Goal: Transaction & Acquisition: Purchase product/service

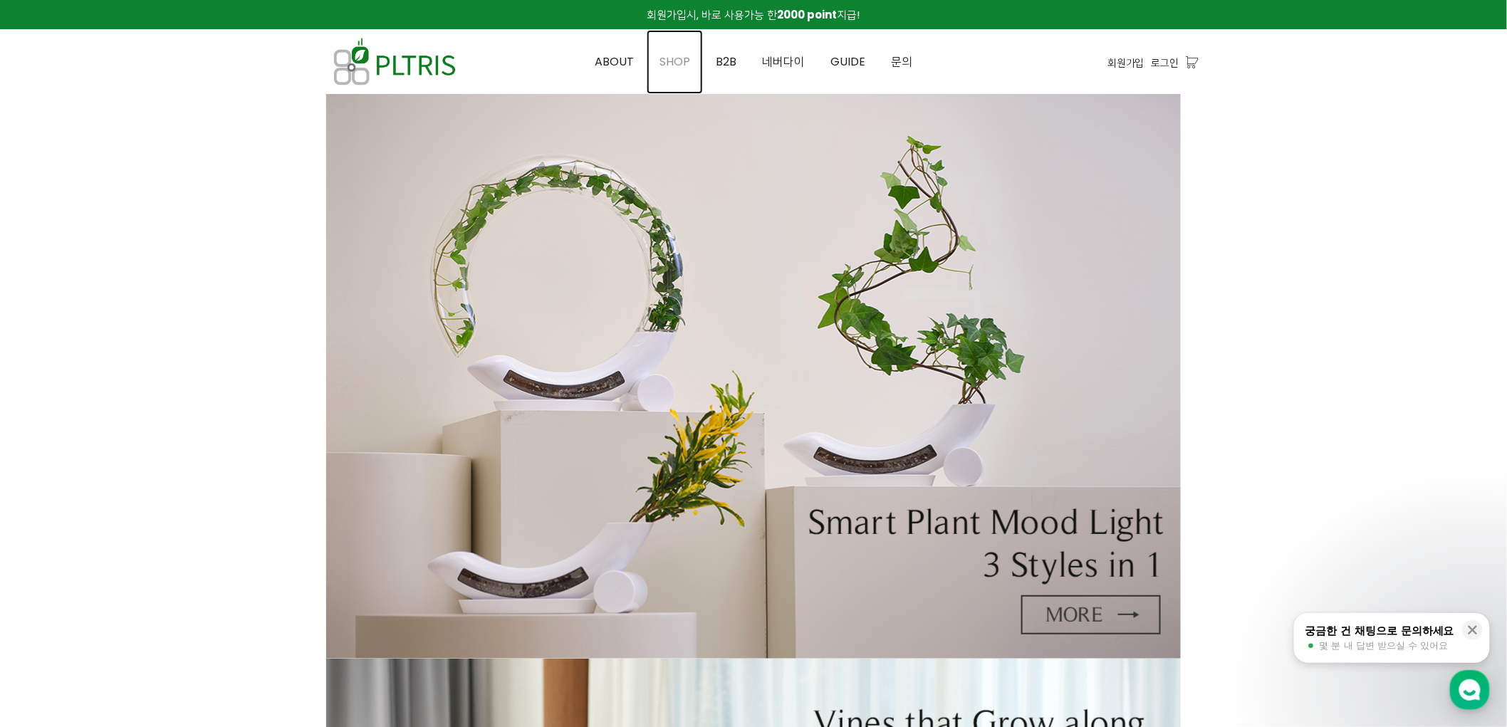
click at [677, 61] on span "SHOP" at bounding box center [674, 61] width 31 height 16
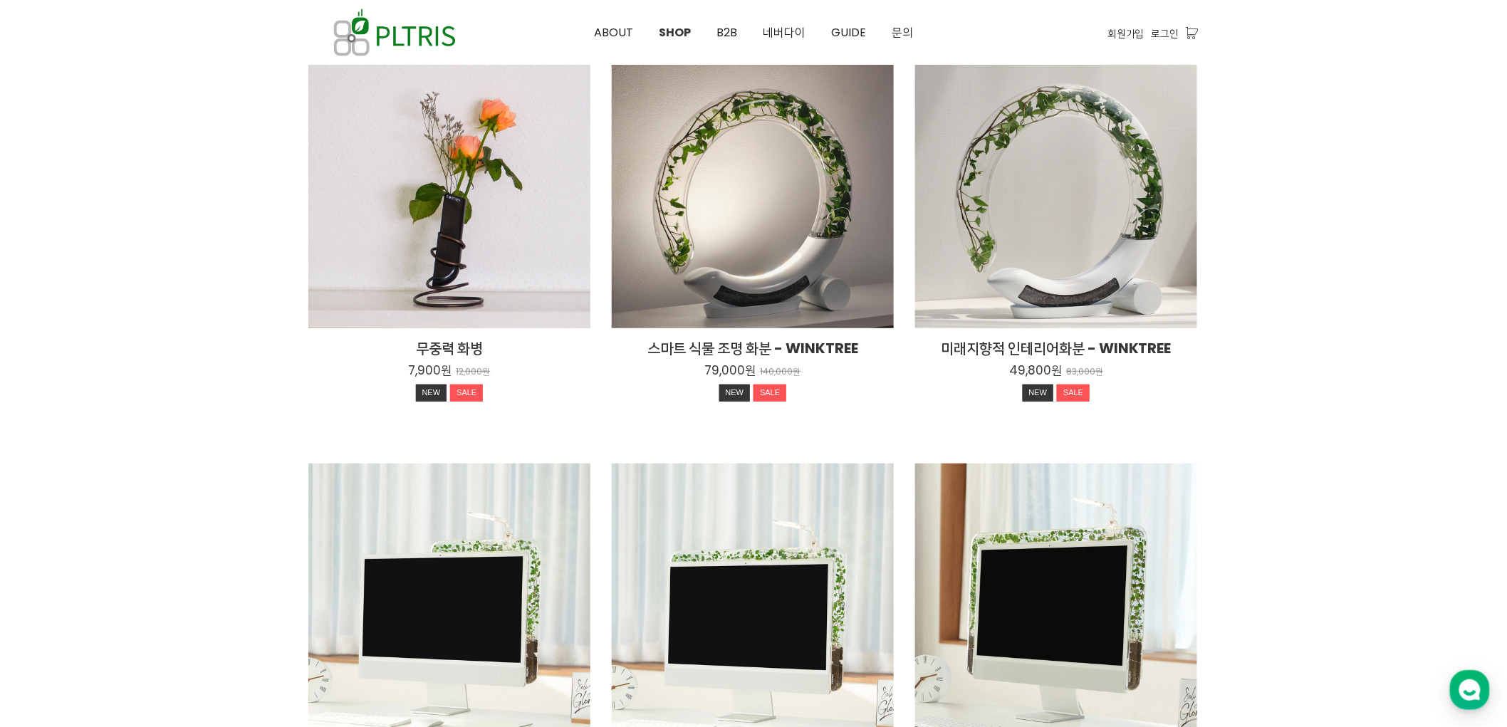
scroll to position [237, 0]
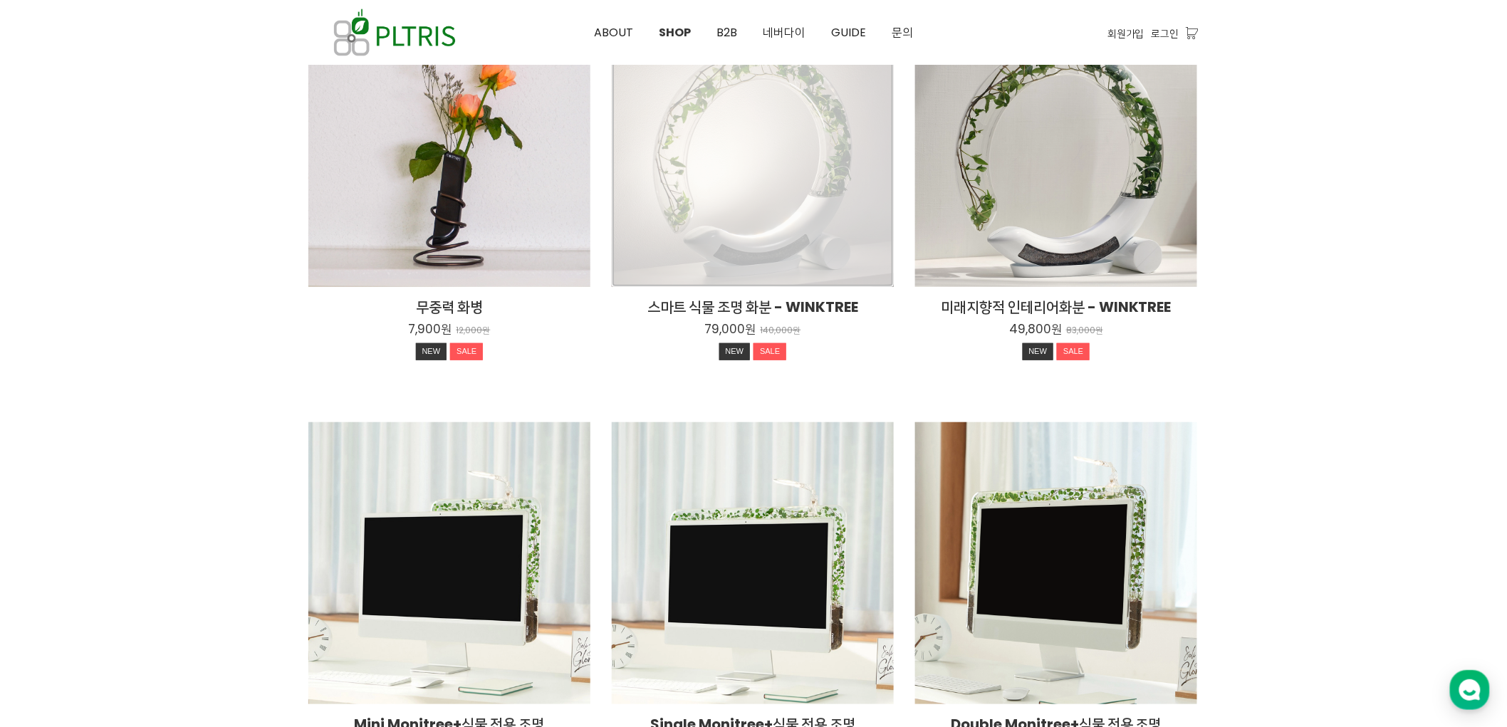
click at [796, 190] on div "스마트 식물 조명 화분 - WINKTREE 79,000원 140,000원 NEW SALE" at bounding box center [753, 146] width 282 height 282
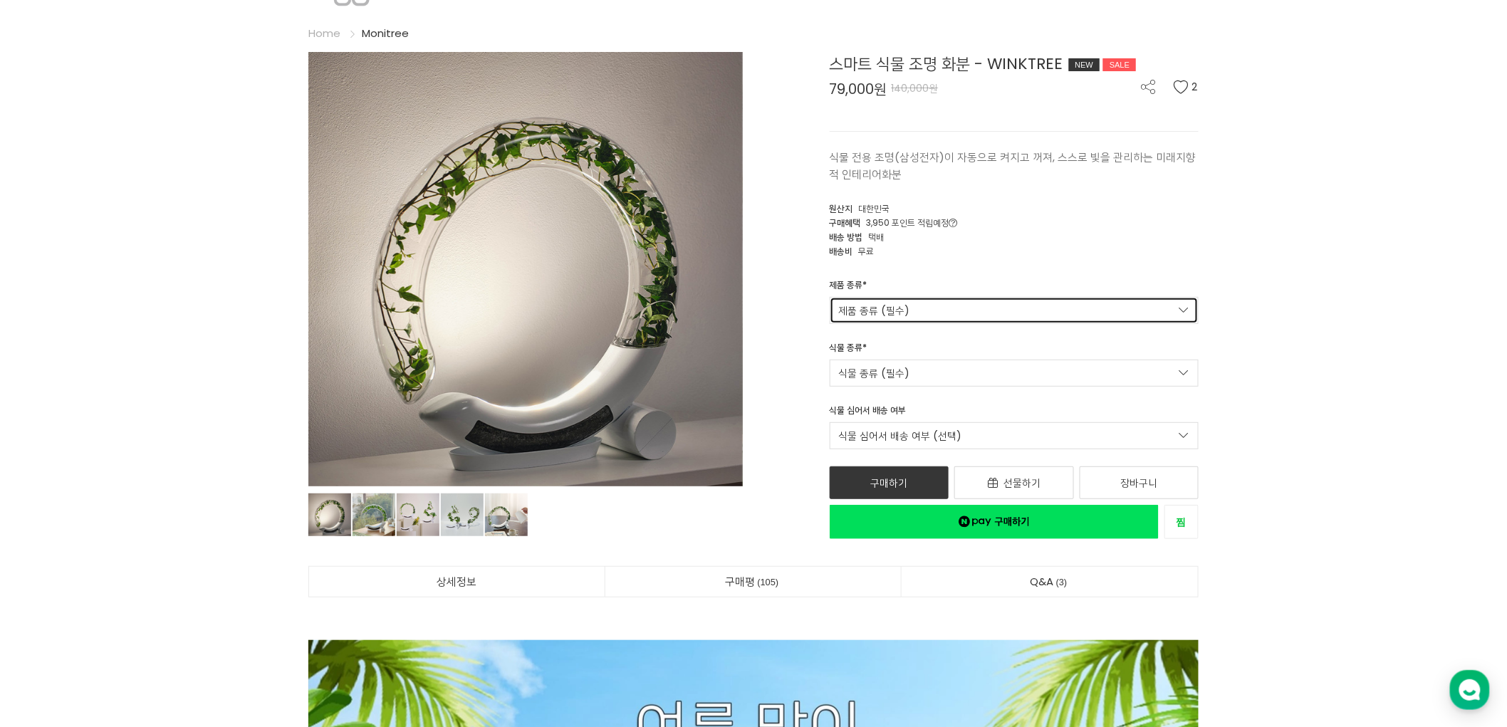
click at [1036, 315] on link "제품 종류 (필수)" at bounding box center [1015, 310] width 370 height 27
click at [972, 209] on div "원산지 대한민국" at bounding box center [1015, 207] width 370 height 14
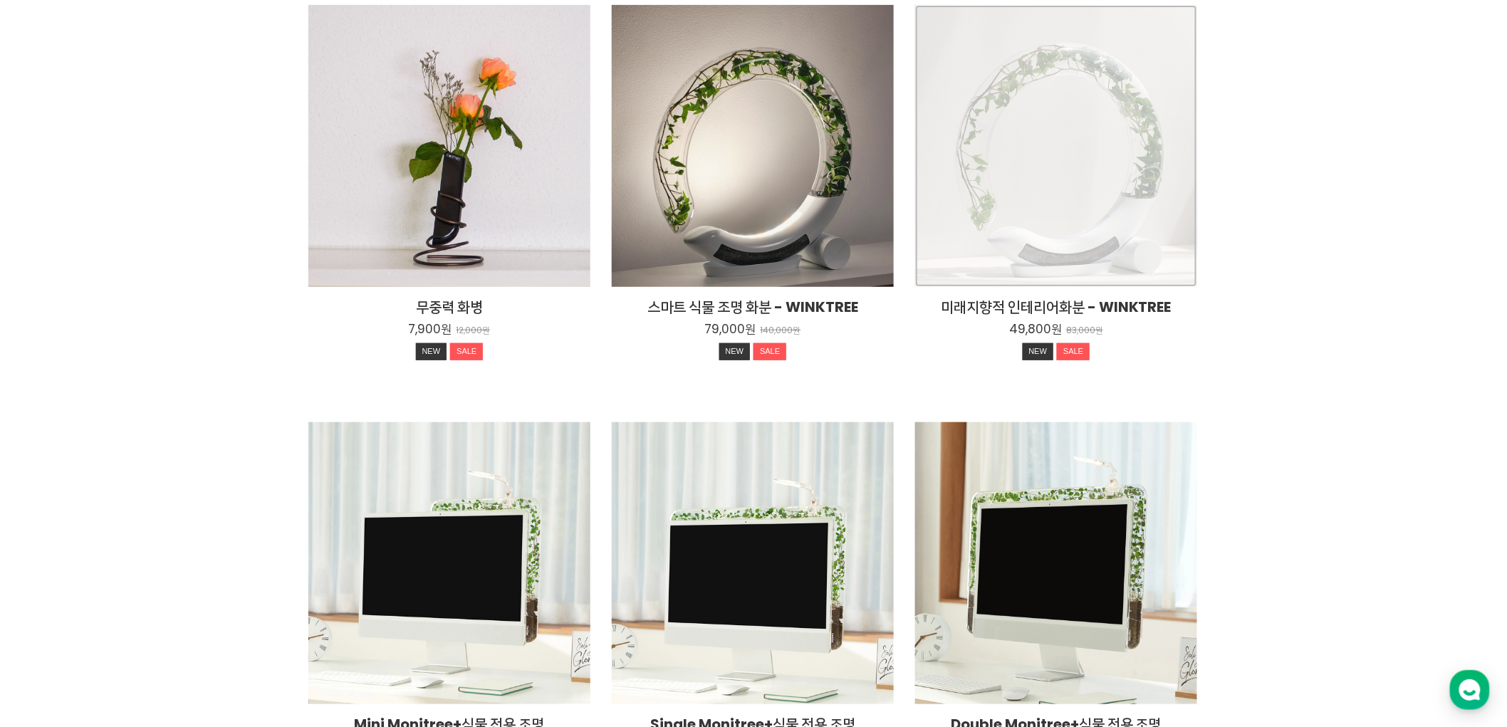
click at [1063, 150] on div "미래지향적 인테리어화분 - WINKTREE 49,800원 83,000원 NEW SALE" at bounding box center [1056, 146] width 282 height 282
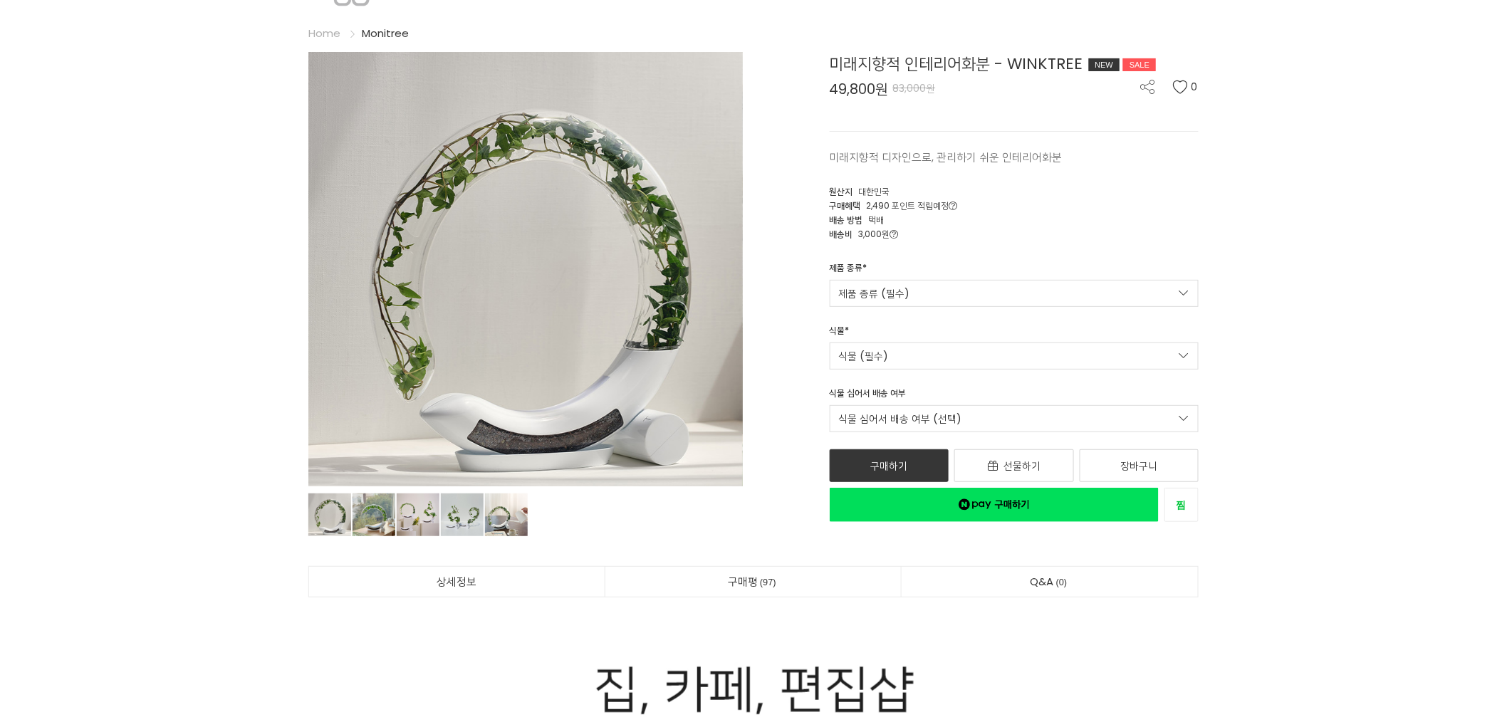
scroll to position [79, 0]
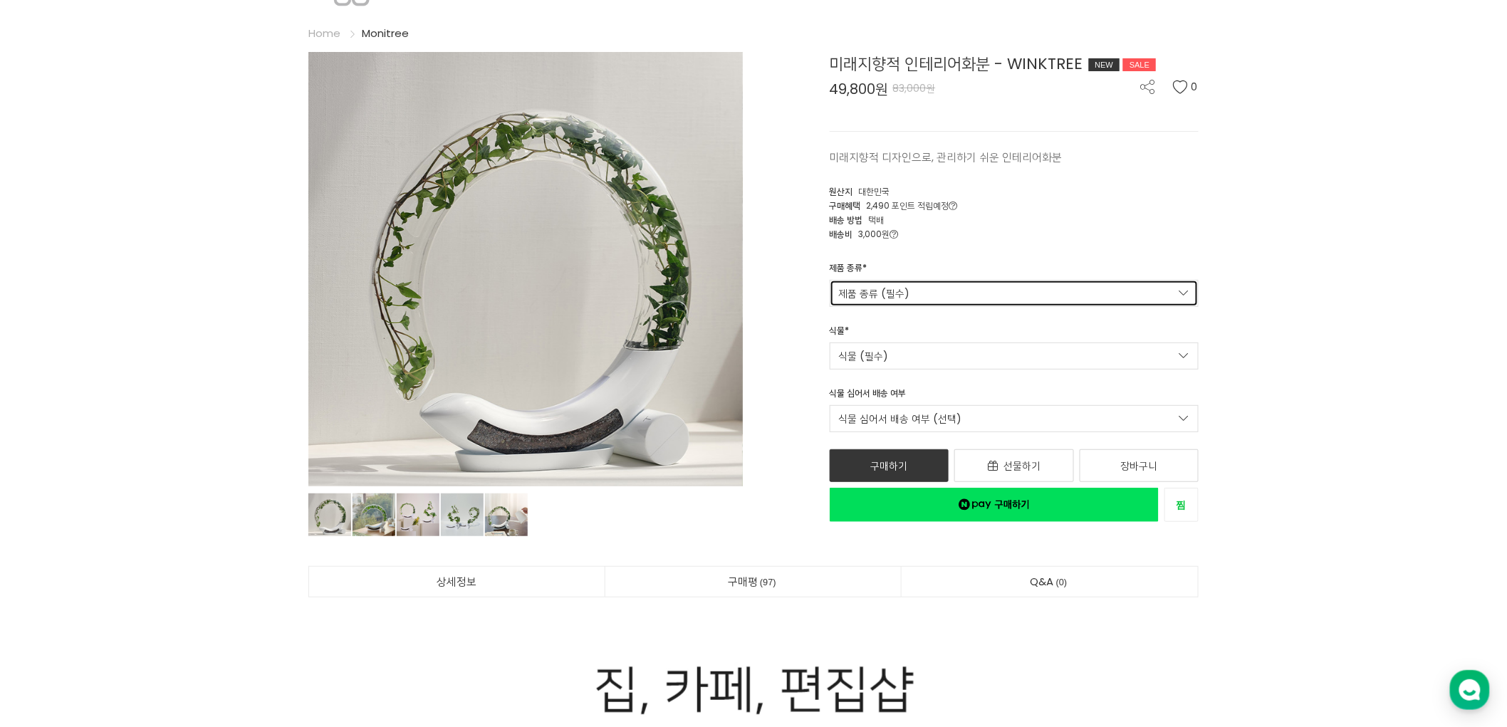
click at [996, 280] on link "제품 종류 (필수)" at bounding box center [1015, 293] width 370 height 27
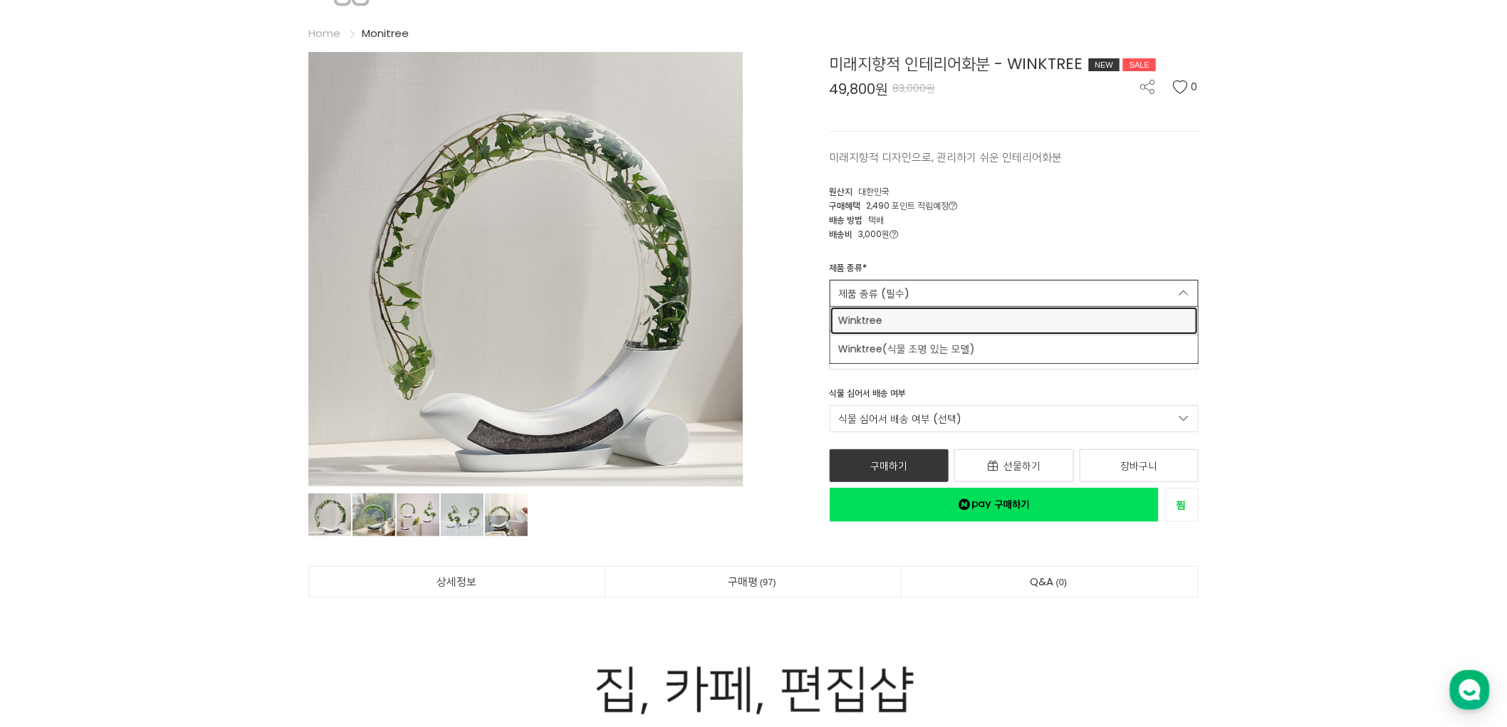
click at [1009, 319] on span "Winktree" at bounding box center [1014, 320] width 351 height 15
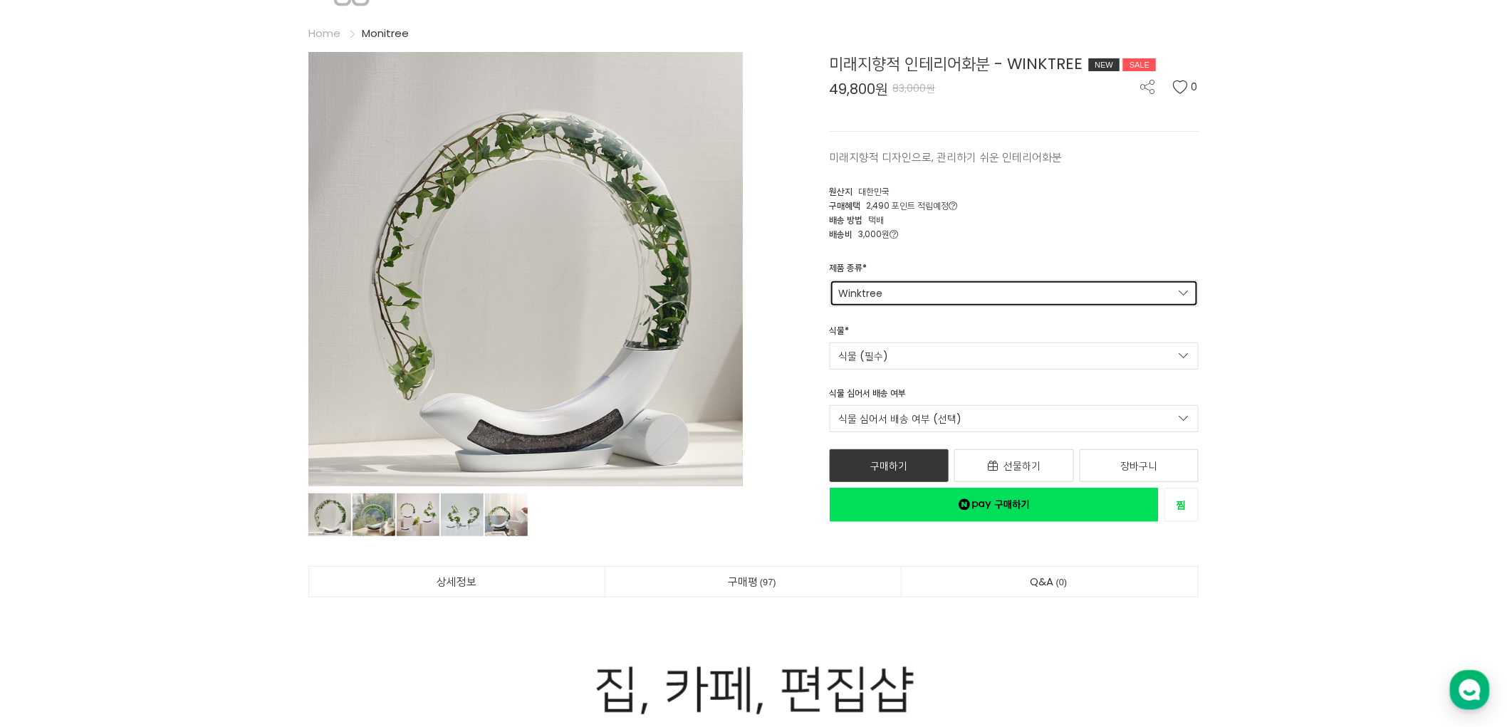
click at [997, 296] on link "Winktree" at bounding box center [1015, 293] width 370 height 27
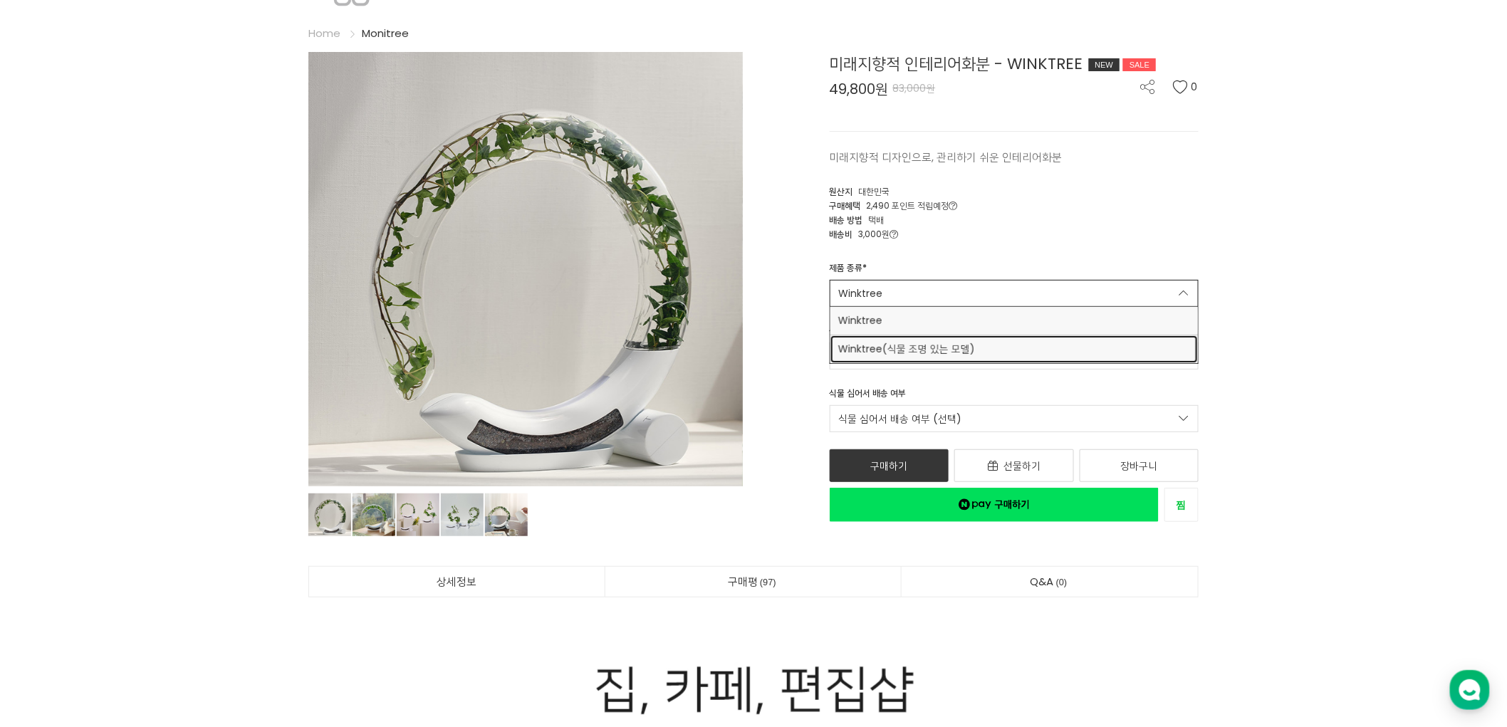
click at [980, 346] on span "Winktree(식물 조명 있는 모델)" at bounding box center [1014, 349] width 351 height 15
click at [1008, 352] on link "식물 (필수)" at bounding box center [1015, 356] width 370 height 27
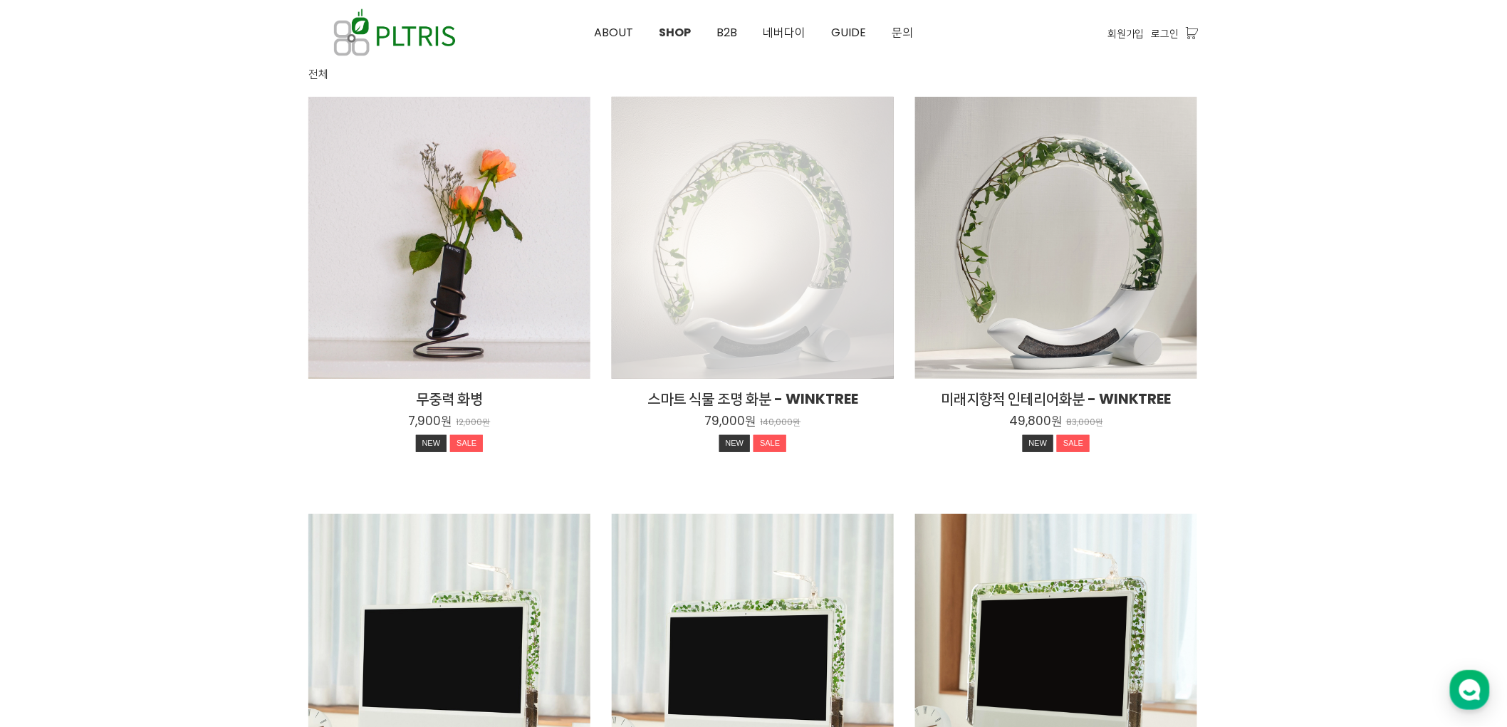
scroll to position [223, 0]
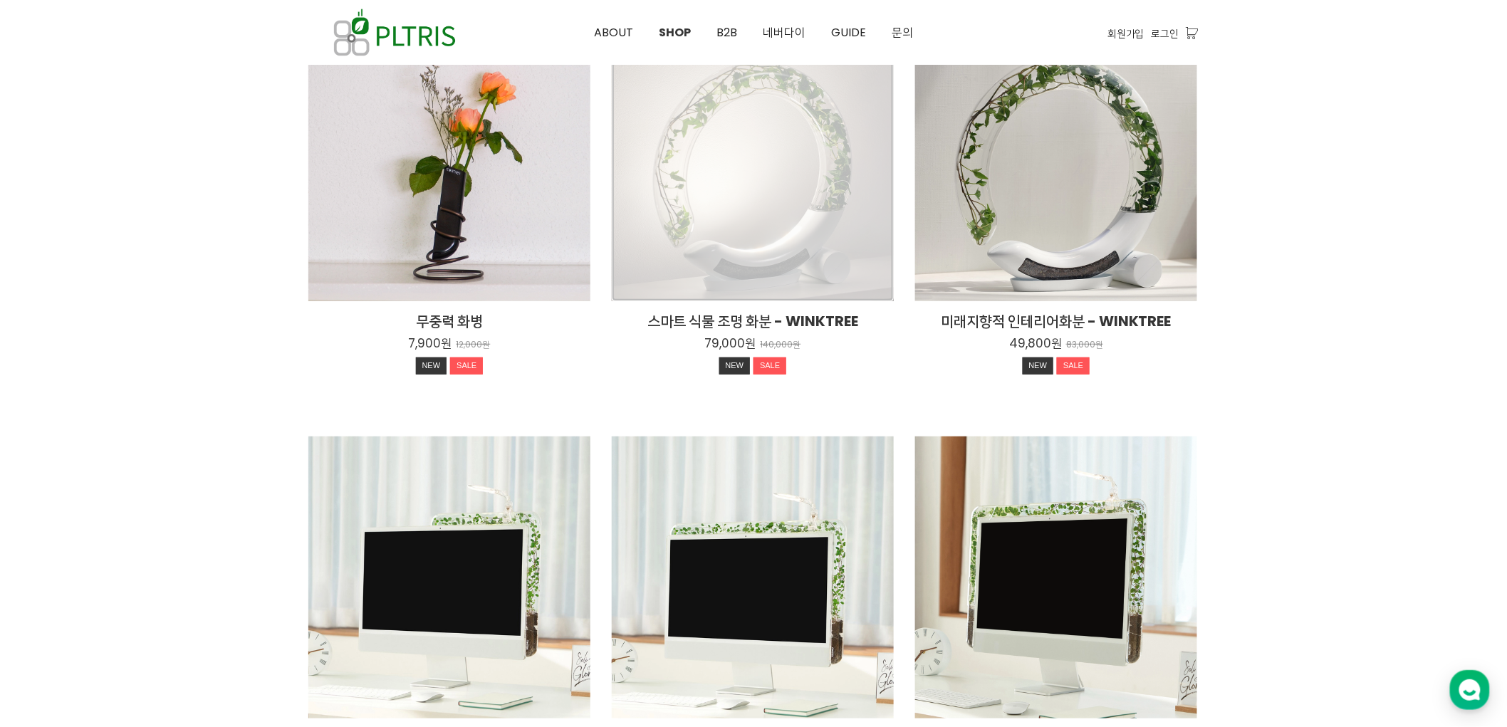
click at [729, 237] on div "스마트 식물 조명 화분 - WINKTREE 79,000원 140,000원 NEW SALE" at bounding box center [753, 160] width 282 height 282
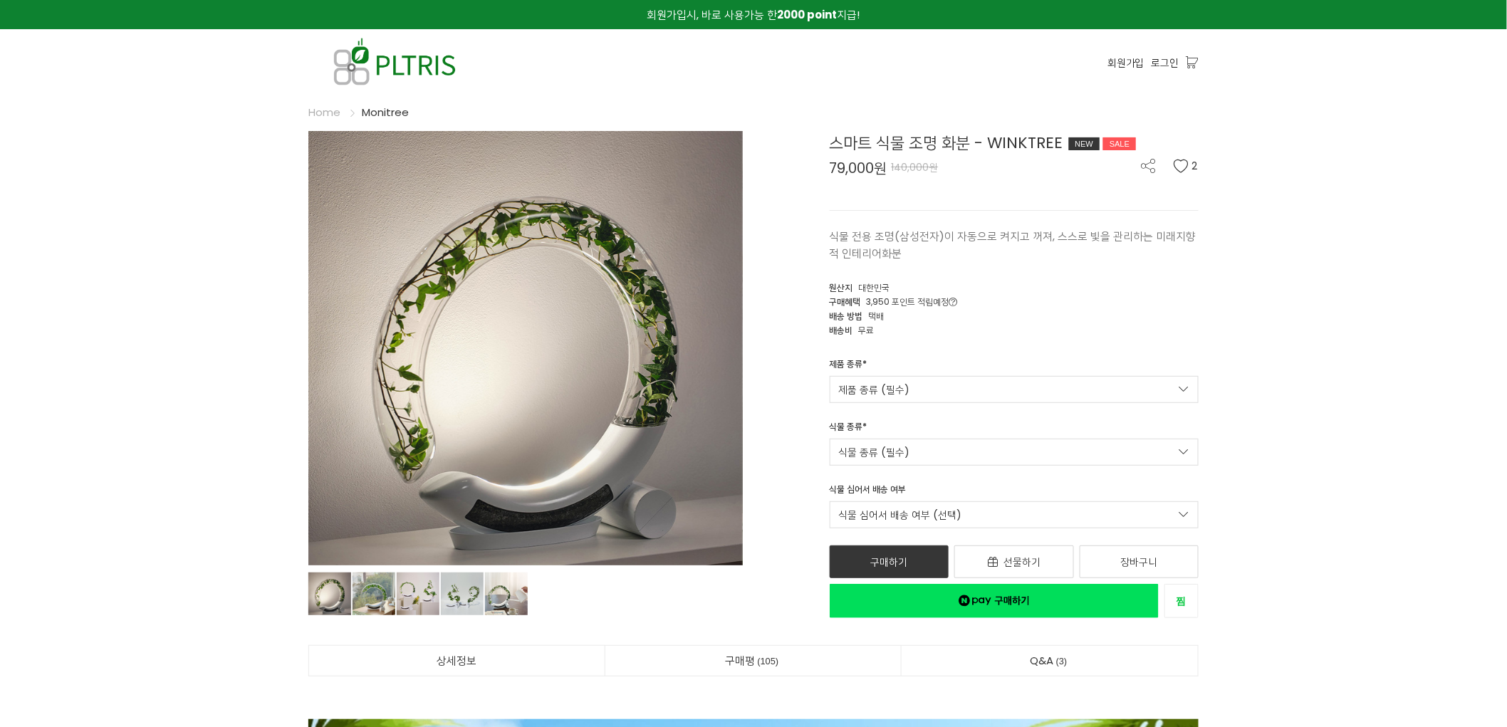
click at [985, 371] on div "제품 종류 * 제품 종류 (필수) Winktree Winktree(식물 조명 없는 모델)" at bounding box center [1014, 381] width 391 height 46
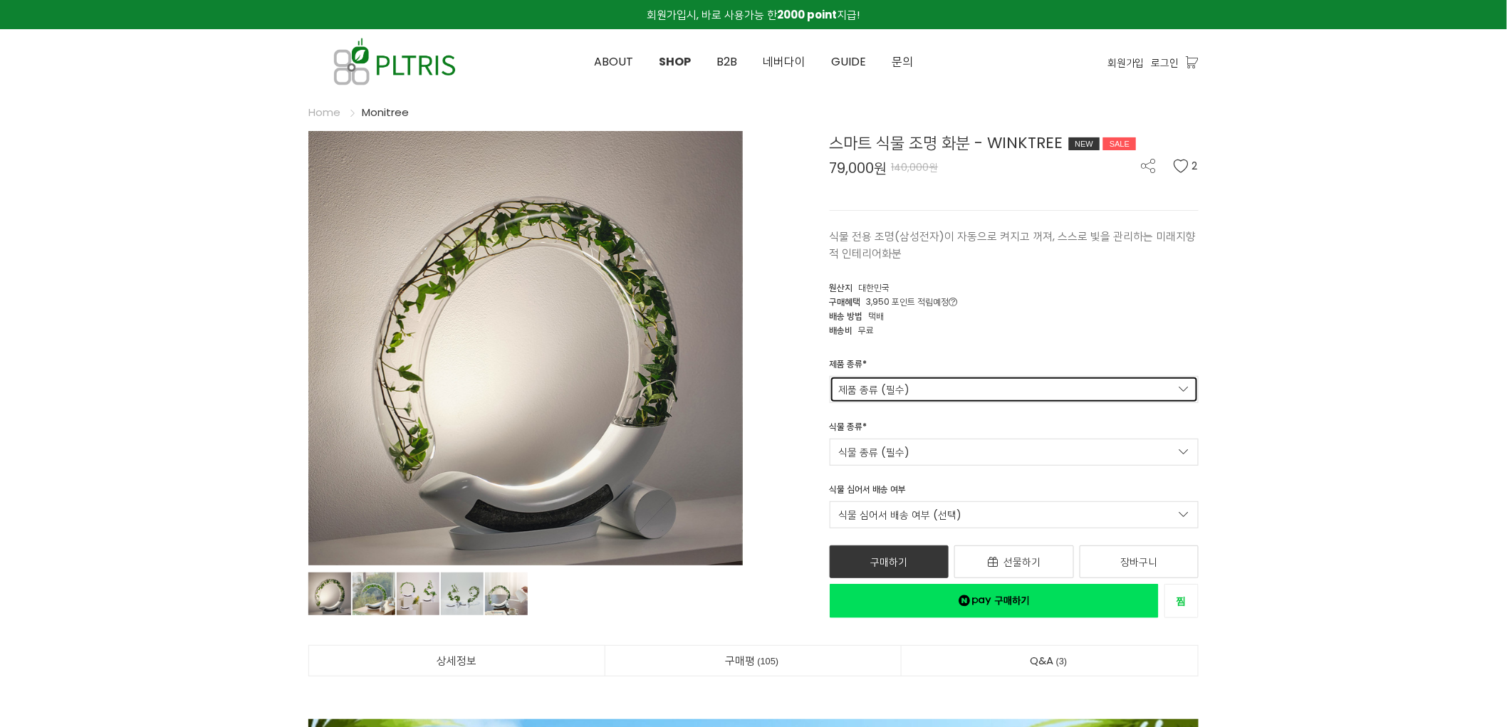
click at [986, 387] on link "제품 종류 (필수)" at bounding box center [1015, 389] width 370 height 27
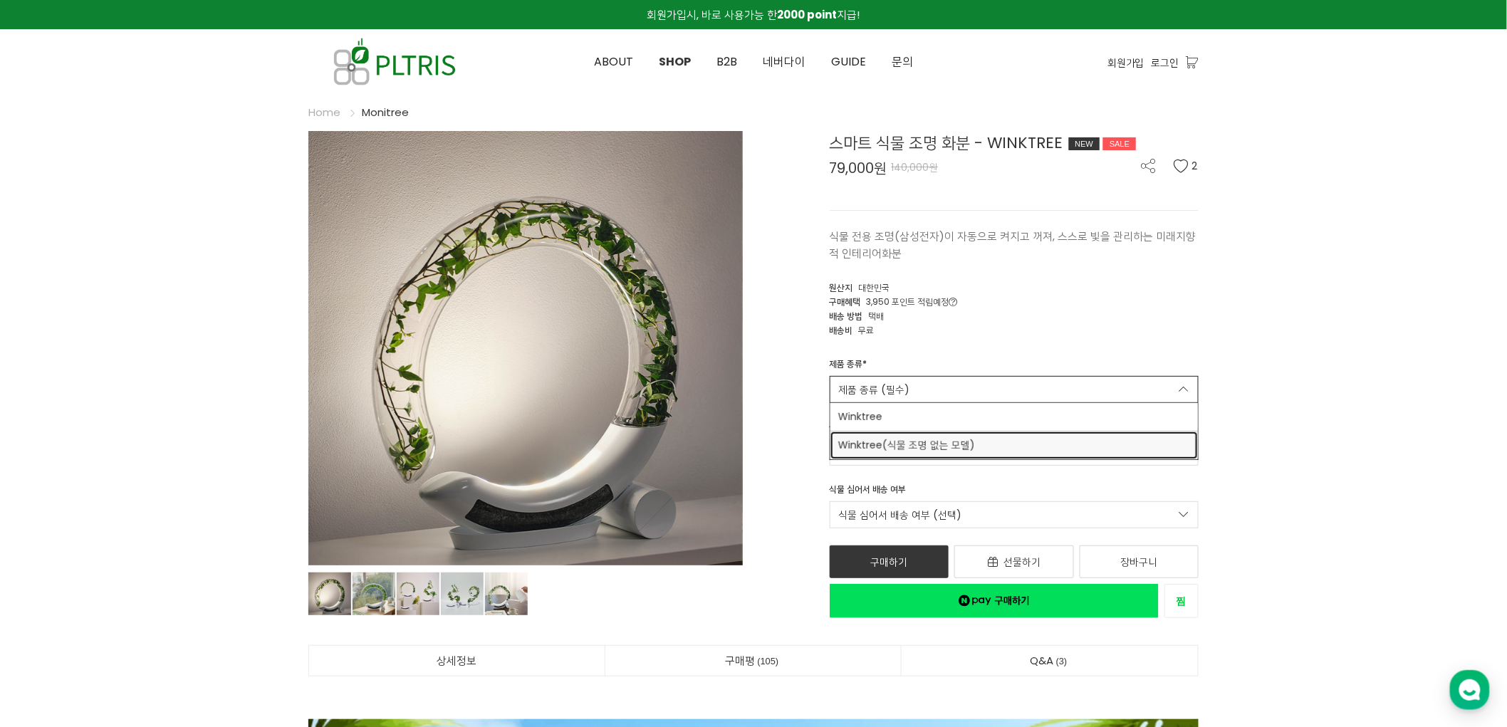
click at [993, 439] on span "Winktree(식물 조명 없는 모델)" at bounding box center [1014, 445] width 351 height 15
click at [976, 443] on link "식물 종류 (필수)" at bounding box center [1015, 452] width 370 height 27
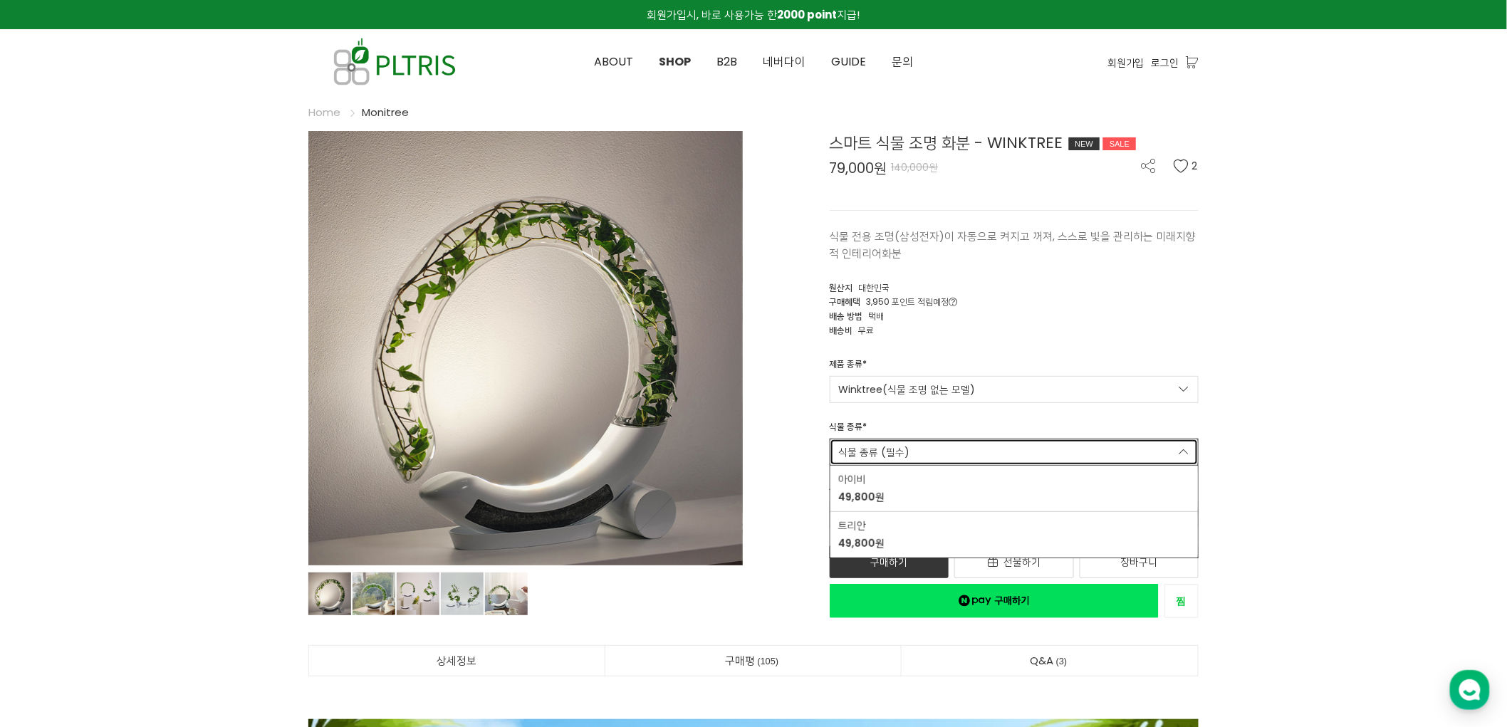
click at [983, 457] on link "식물 종류 (필수)" at bounding box center [1015, 452] width 370 height 27
